Goal: Obtain resource: Download file/media

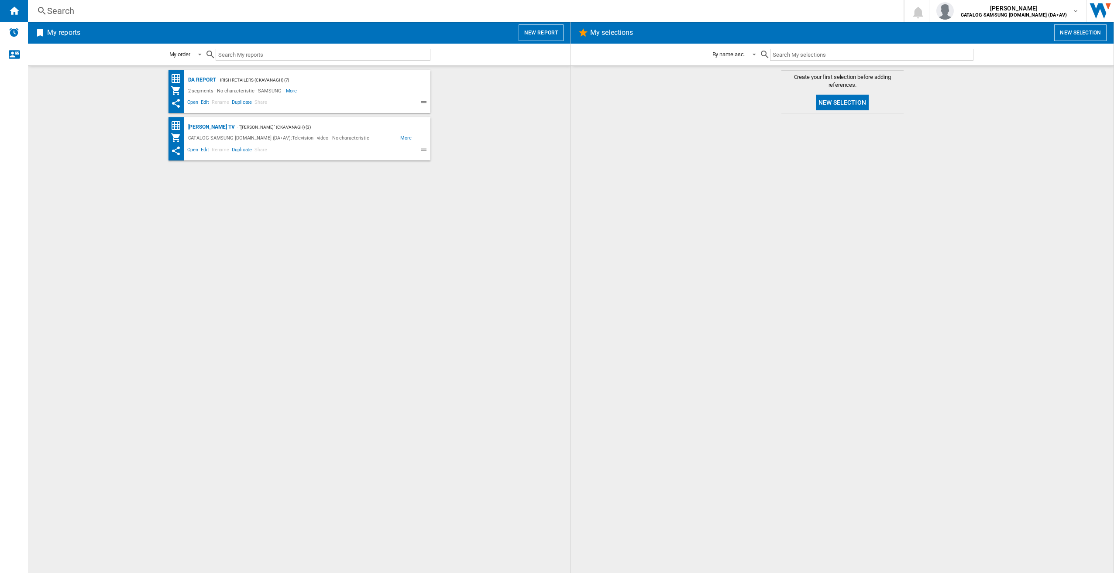
click at [191, 150] on span "Open" at bounding box center [193, 151] width 14 height 10
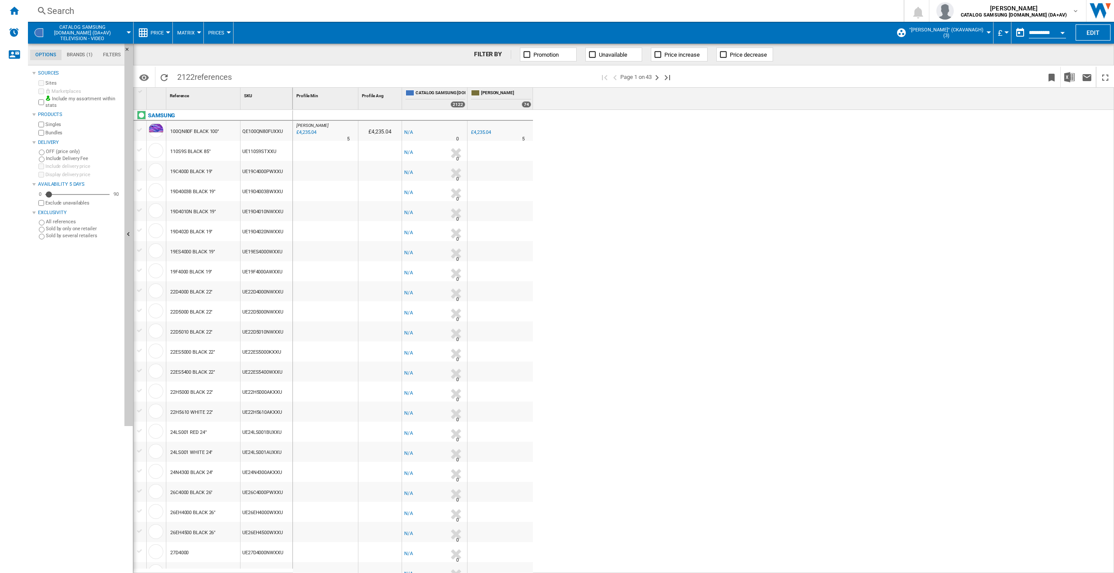
click at [666, 31] on button "£" at bounding box center [1001, 33] width 9 height 22
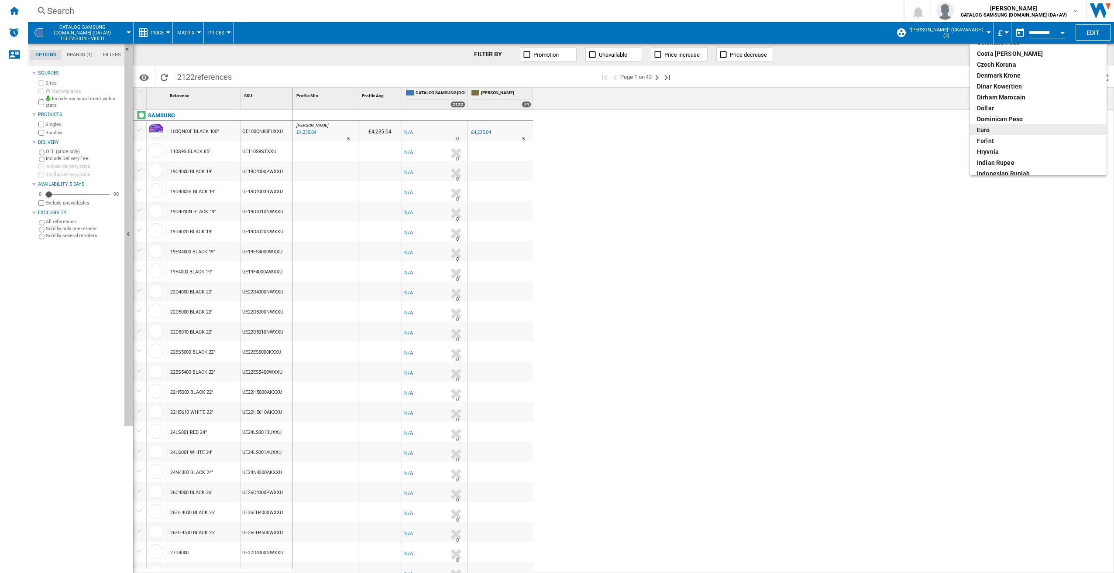
click at [666, 128] on div "euro" at bounding box center [1038, 130] width 123 height 9
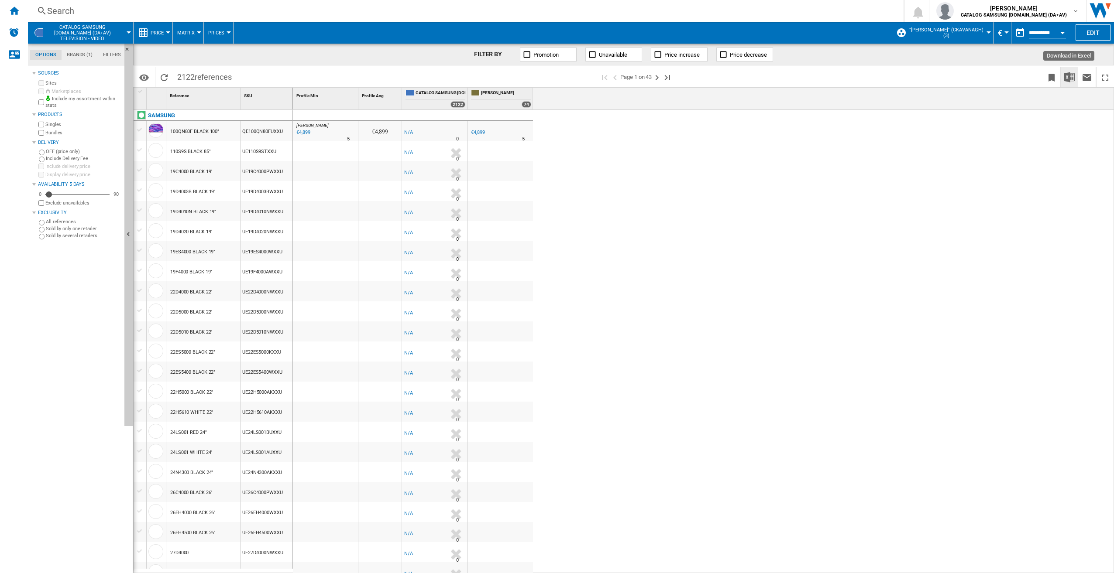
click at [666, 79] on img "Download in Excel" at bounding box center [1069, 77] width 10 height 10
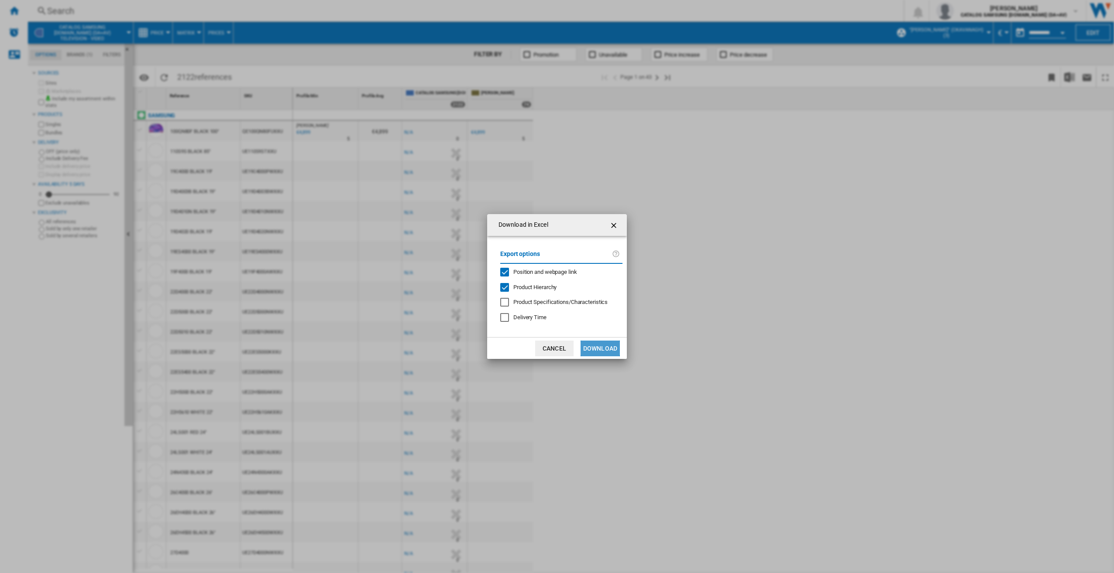
click at [596, 322] on button "Download" at bounding box center [599, 349] width 39 height 16
